Goal: Navigation & Orientation: Find specific page/section

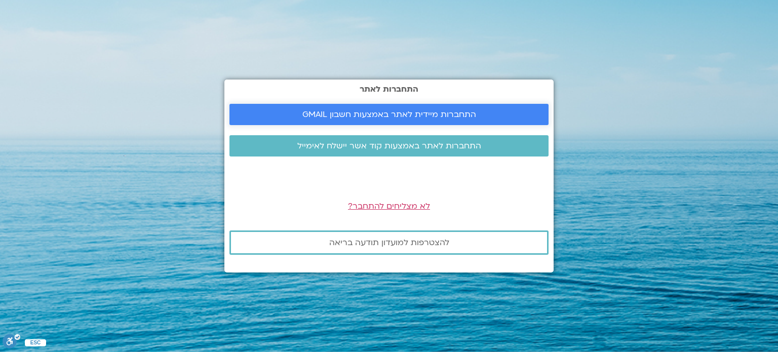
click at [416, 113] on span "התחברות מיידית לאתר באמצעות חשבון GMAIL" at bounding box center [390, 114] width 174 height 9
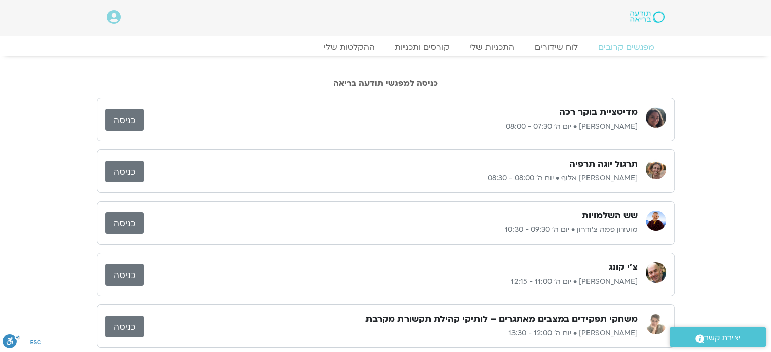
click at [127, 167] on link "כניסה" at bounding box center [124, 172] width 39 height 22
click at [121, 174] on link "כניסה" at bounding box center [124, 172] width 39 height 22
